Goal: Task Accomplishment & Management: Manage account settings

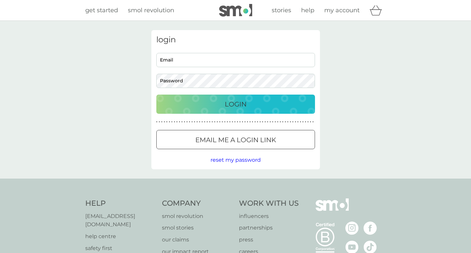
click at [200, 60] on input "Email" at bounding box center [235, 60] width 159 height 14
type input "[EMAIL_ADDRESS][DOMAIN_NAME]"
click at [231, 102] on p "Login" at bounding box center [236, 104] width 22 height 11
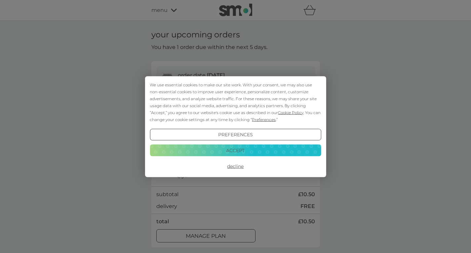
click at [245, 146] on button "Accept" at bounding box center [235, 151] width 171 height 12
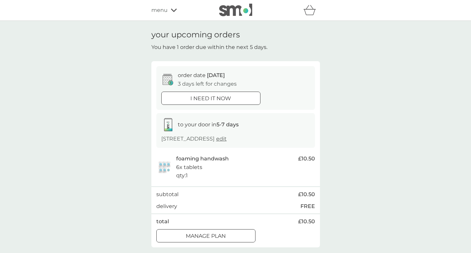
click at [197, 232] on p "Manage plan" at bounding box center [206, 236] width 40 height 9
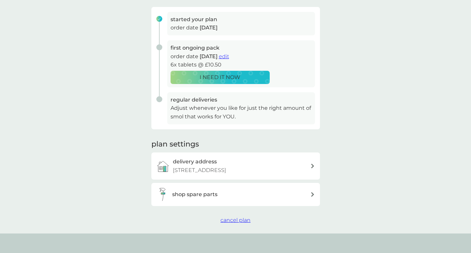
scroll to position [99, 0]
click at [231, 219] on span "cancel plan" at bounding box center [236, 219] width 30 height 6
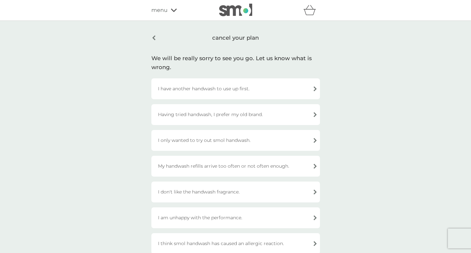
click at [317, 138] on div "I only wanted to try out smol handwash." at bounding box center [236, 140] width 169 height 21
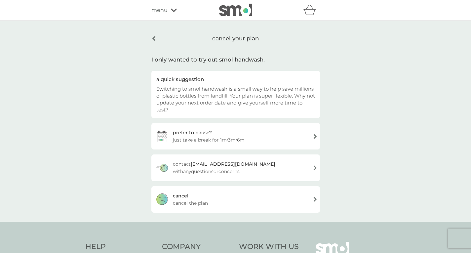
click at [305, 197] on div "[PERSON_NAME] the plan" at bounding box center [236, 199] width 169 height 26
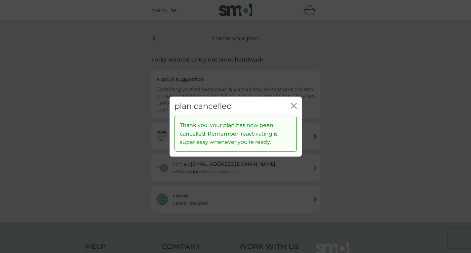
click at [295, 107] on icon "close" at bounding box center [295, 105] width 3 height 5
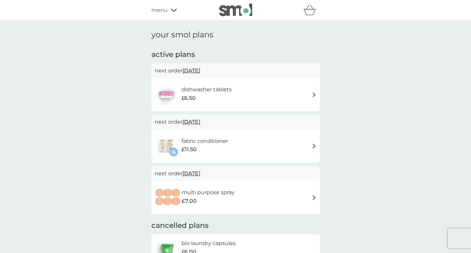
click at [194, 91] on h6 "dishwasher tablets" at bounding box center [207, 89] width 50 height 9
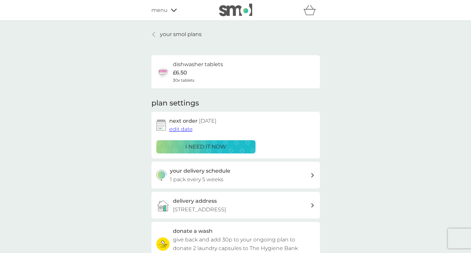
click at [213, 143] on p "i need it now" at bounding box center [206, 147] width 41 height 9
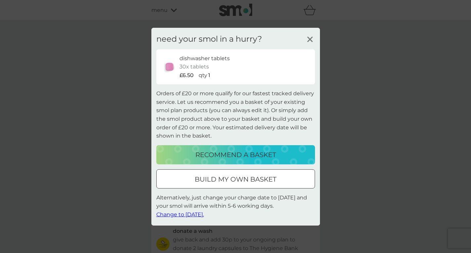
click at [187, 215] on span "Change to tomorrow." at bounding box center [180, 214] width 48 height 6
